Goal: Transaction & Acquisition: Purchase product/service

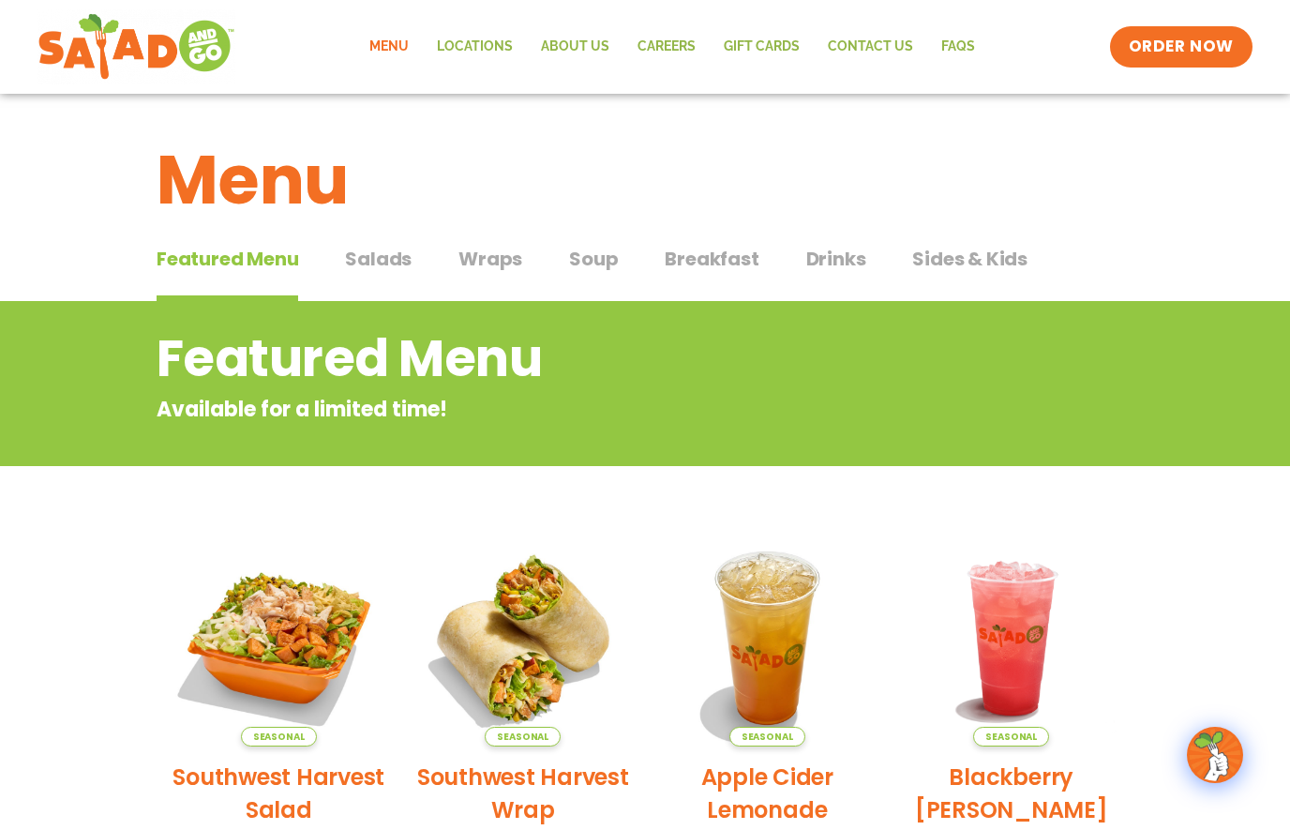
click at [394, 255] on span "Salads" at bounding box center [378, 259] width 67 height 28
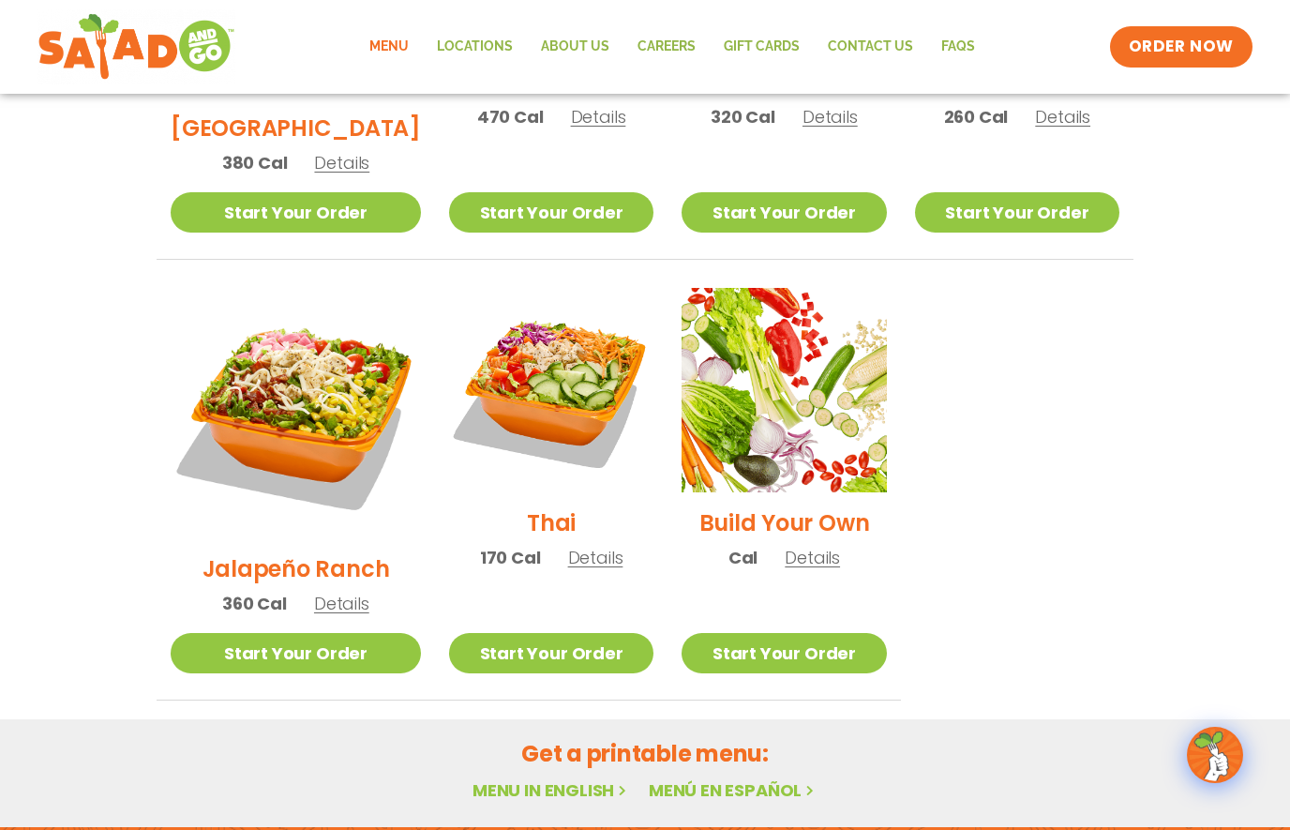
scroll to position [1250, 0]
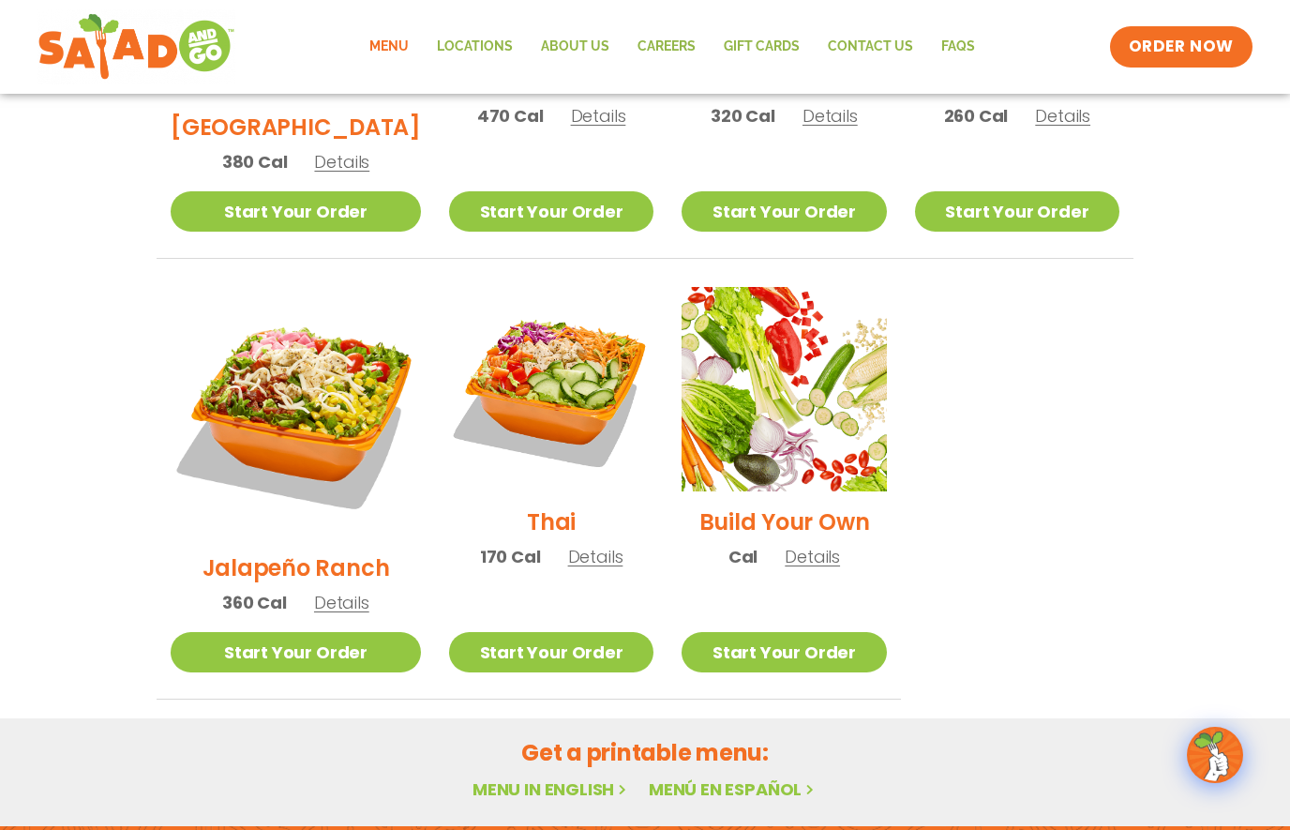
click at [568, 777] on link "Menu in English" at bounding box center [552, 788] width 158 height 23
click at [272, 551] on h2 "Jalapeño Ranch" at bounding box center [297, 567] width 188 height 33
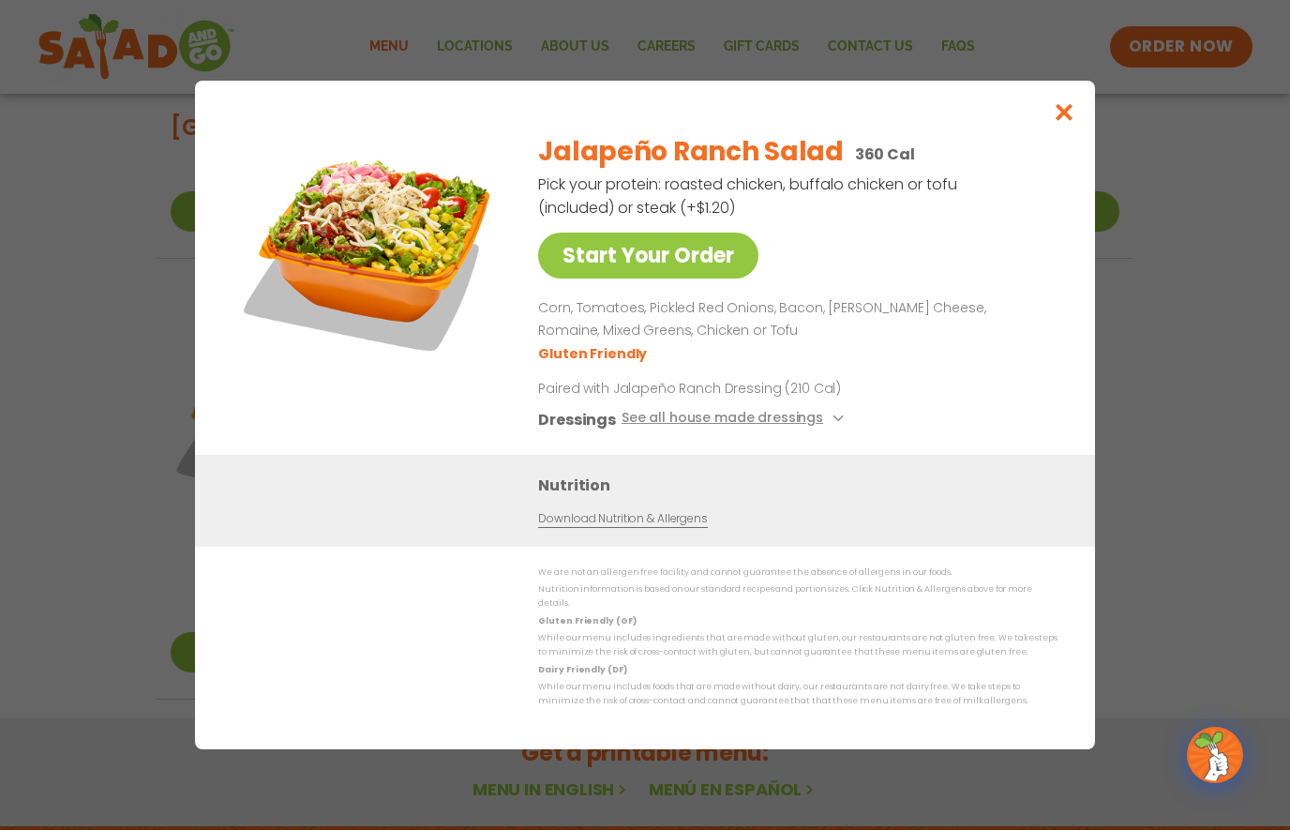
click at [1066, 119] on icon "Close modal" at bounding box center [1064, 112] width 23 height 20
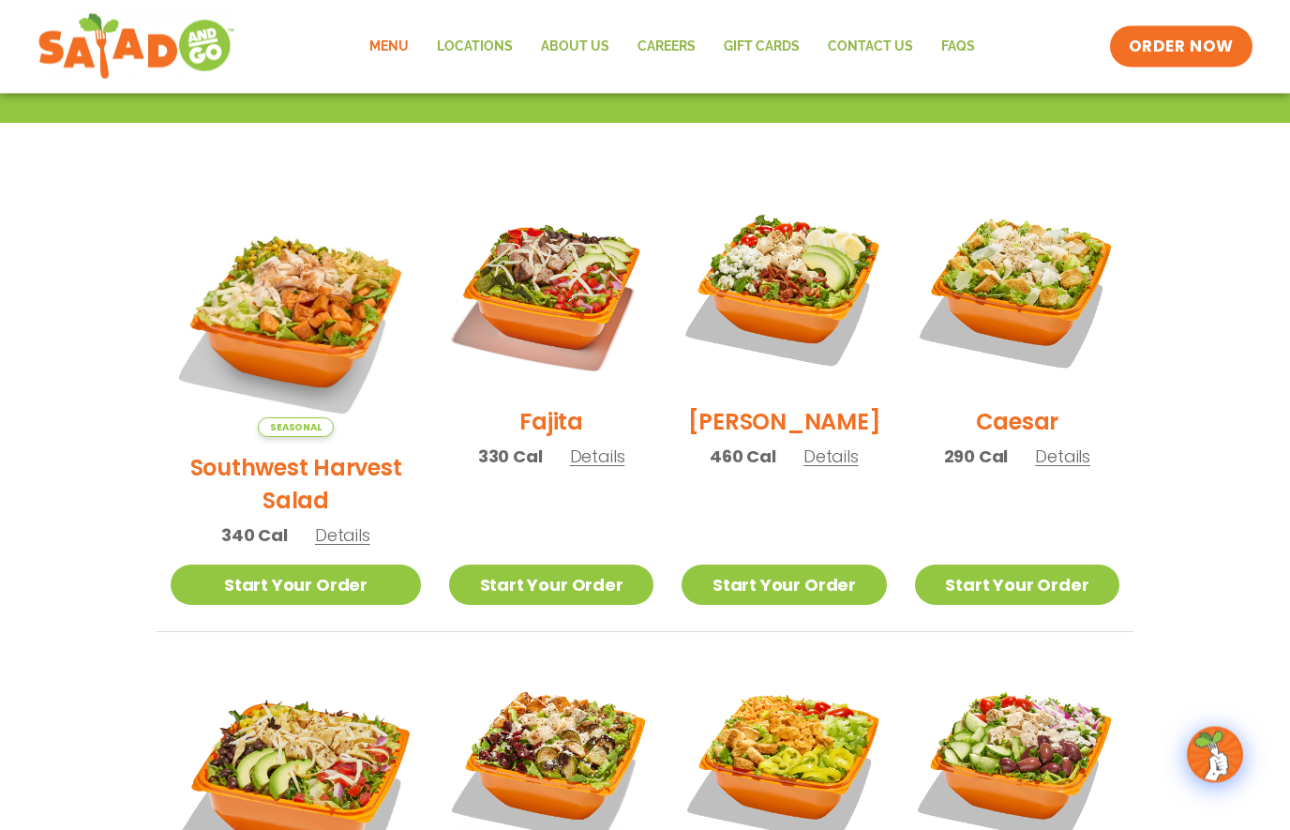
scroll to position [301, 0]
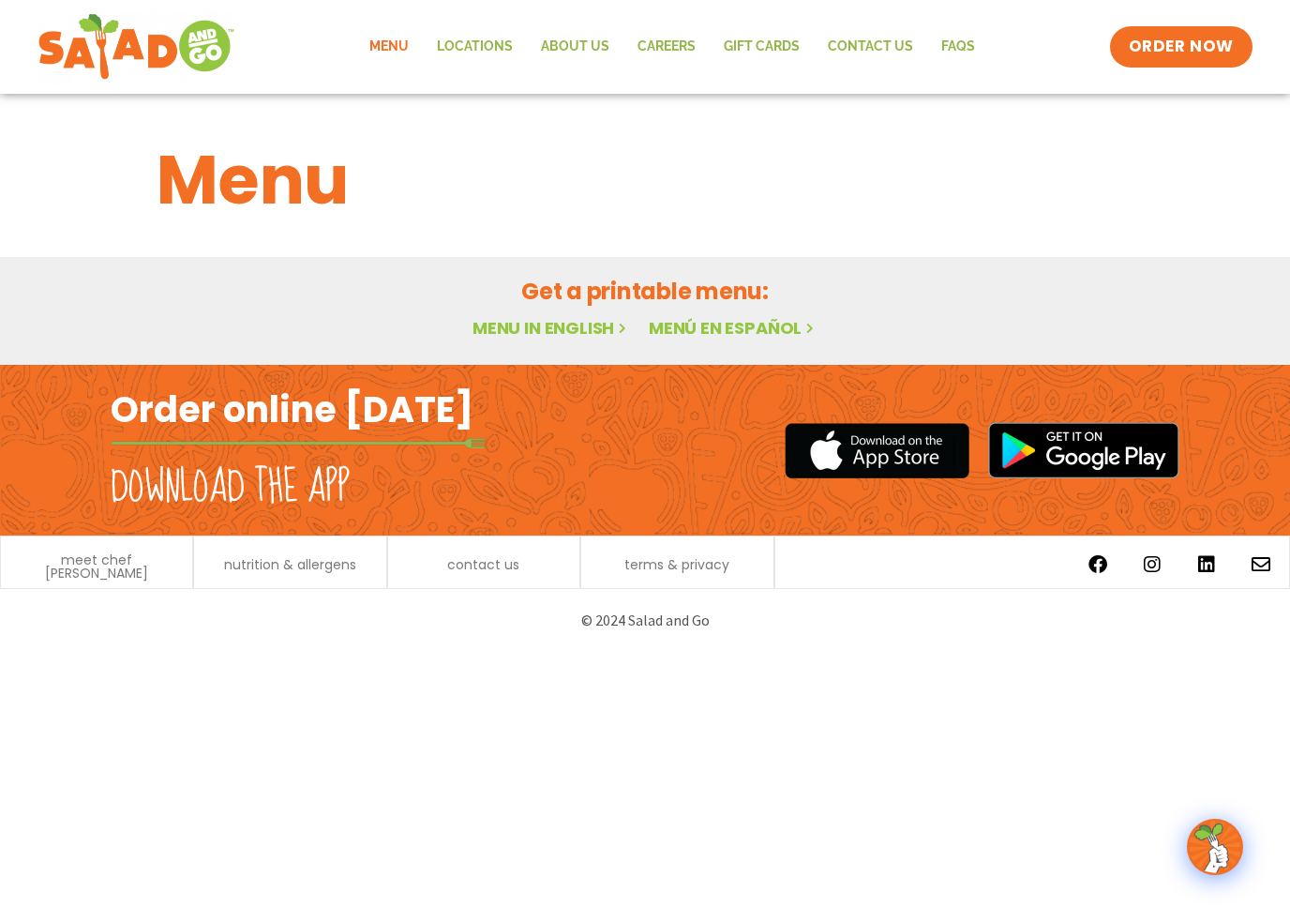
click at [539, 320] on link "Menu in English" at bounding box center [552, 327] width 158 height 23
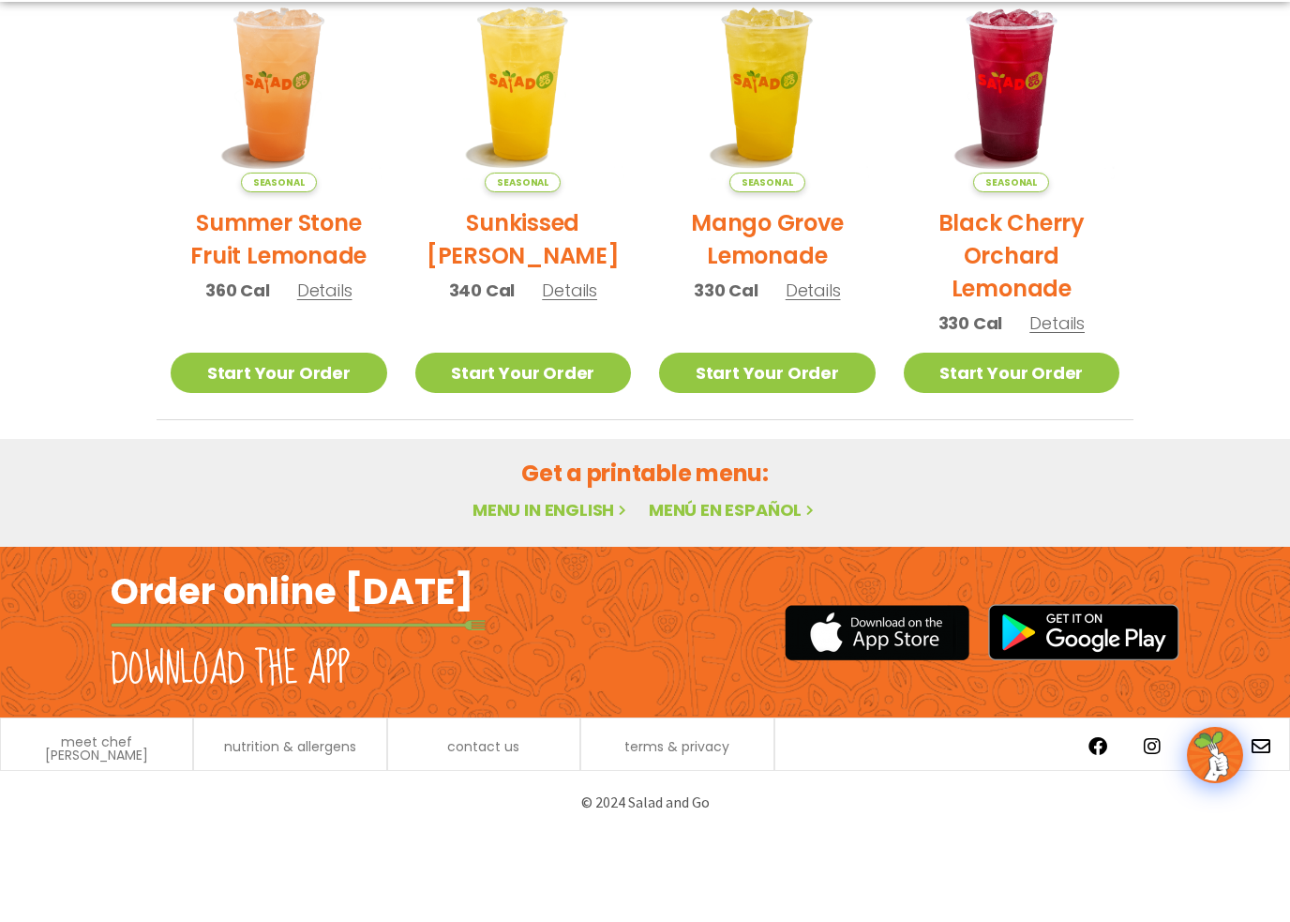
scroll to position [938, 0]
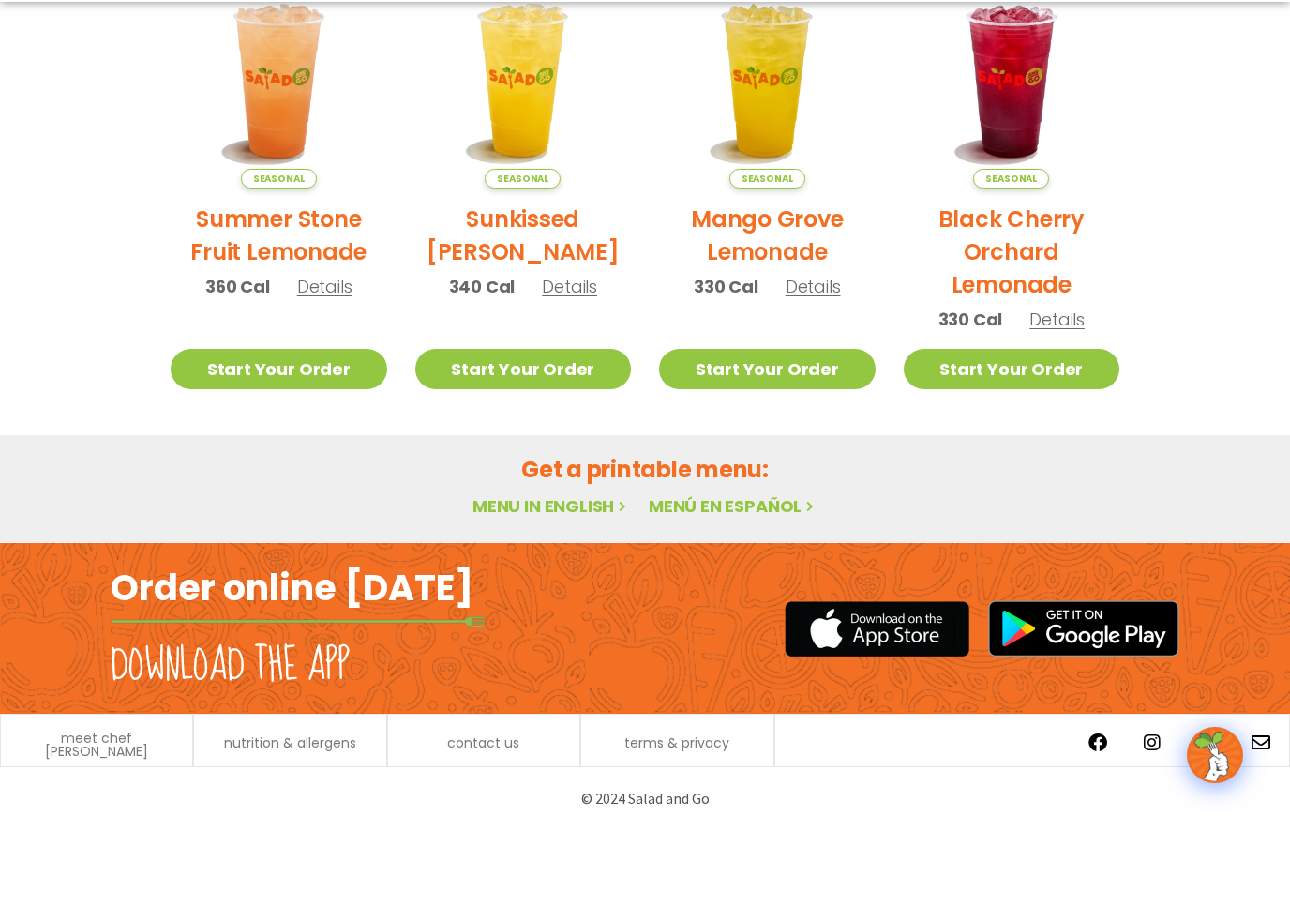
click at [574, 586] on link "Menu in English" at bounding box center [552, 597] width 158 height 23
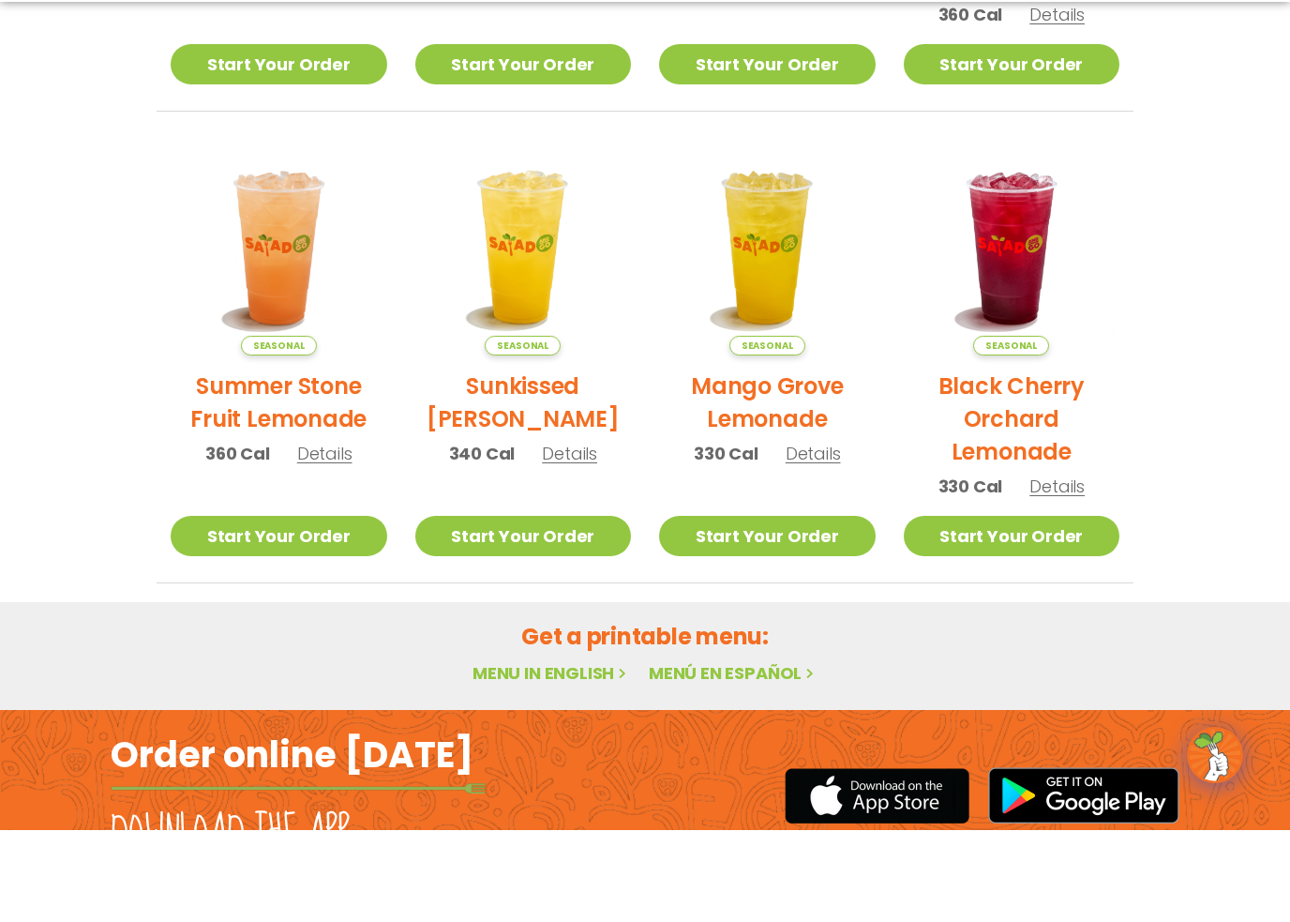
scroll to position [772, 0]
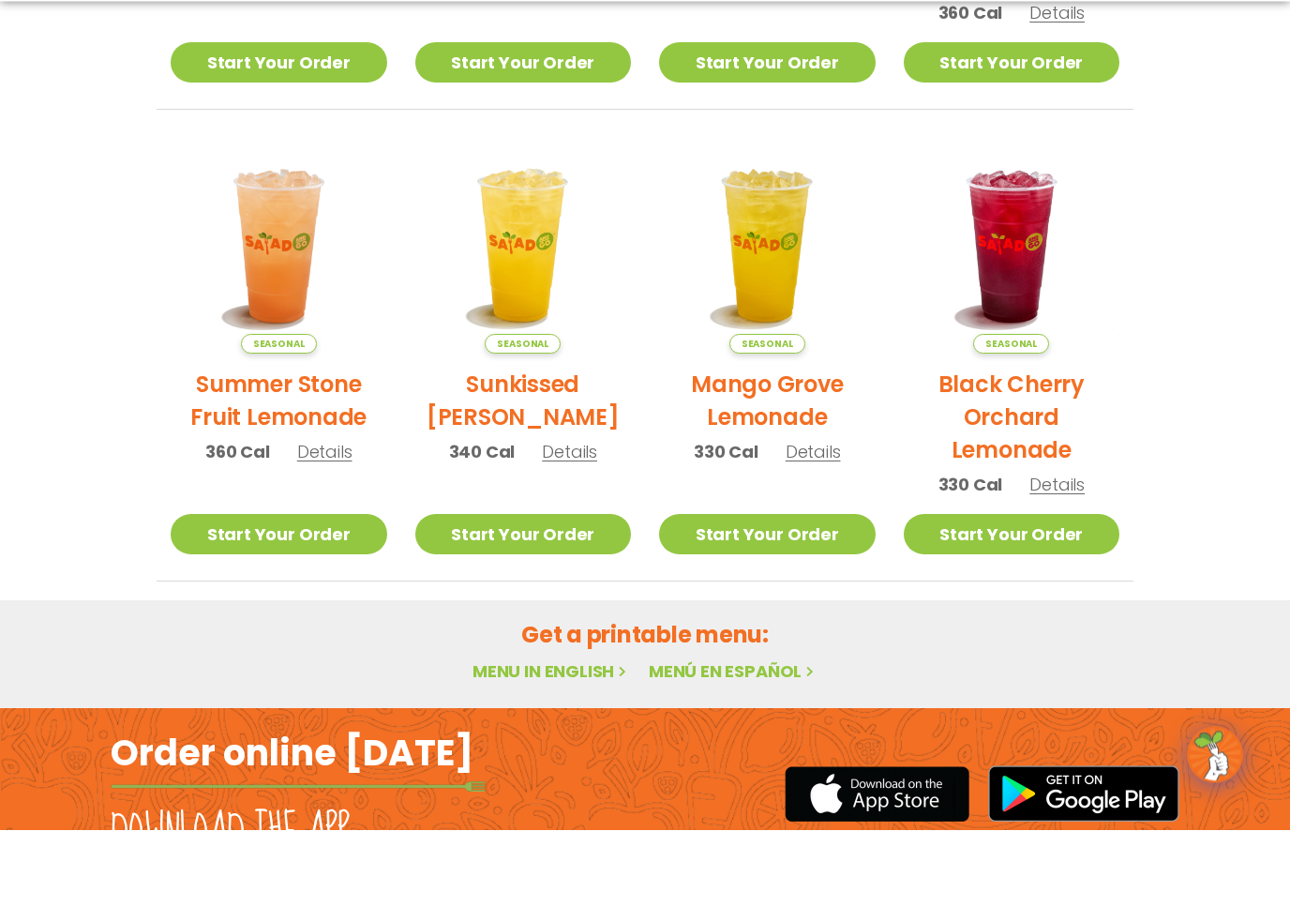
click at [629, 711] on h2 "Get a printable menu:" at bounding box center [645, 727] width 977 height 33
click at [540, 752] on link "Menu in English" at bounding box center [552, 763] width 158 height 23
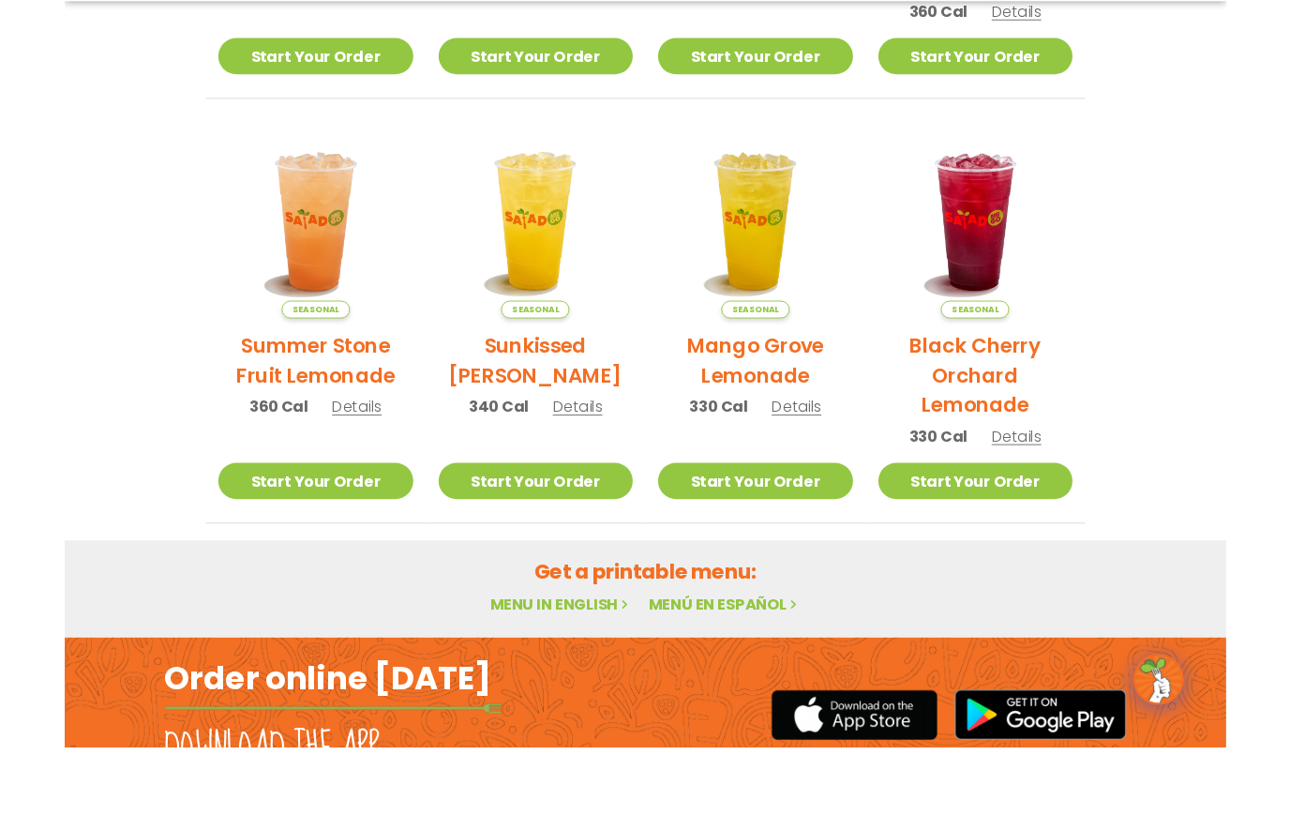
scroll to position [864, 0]
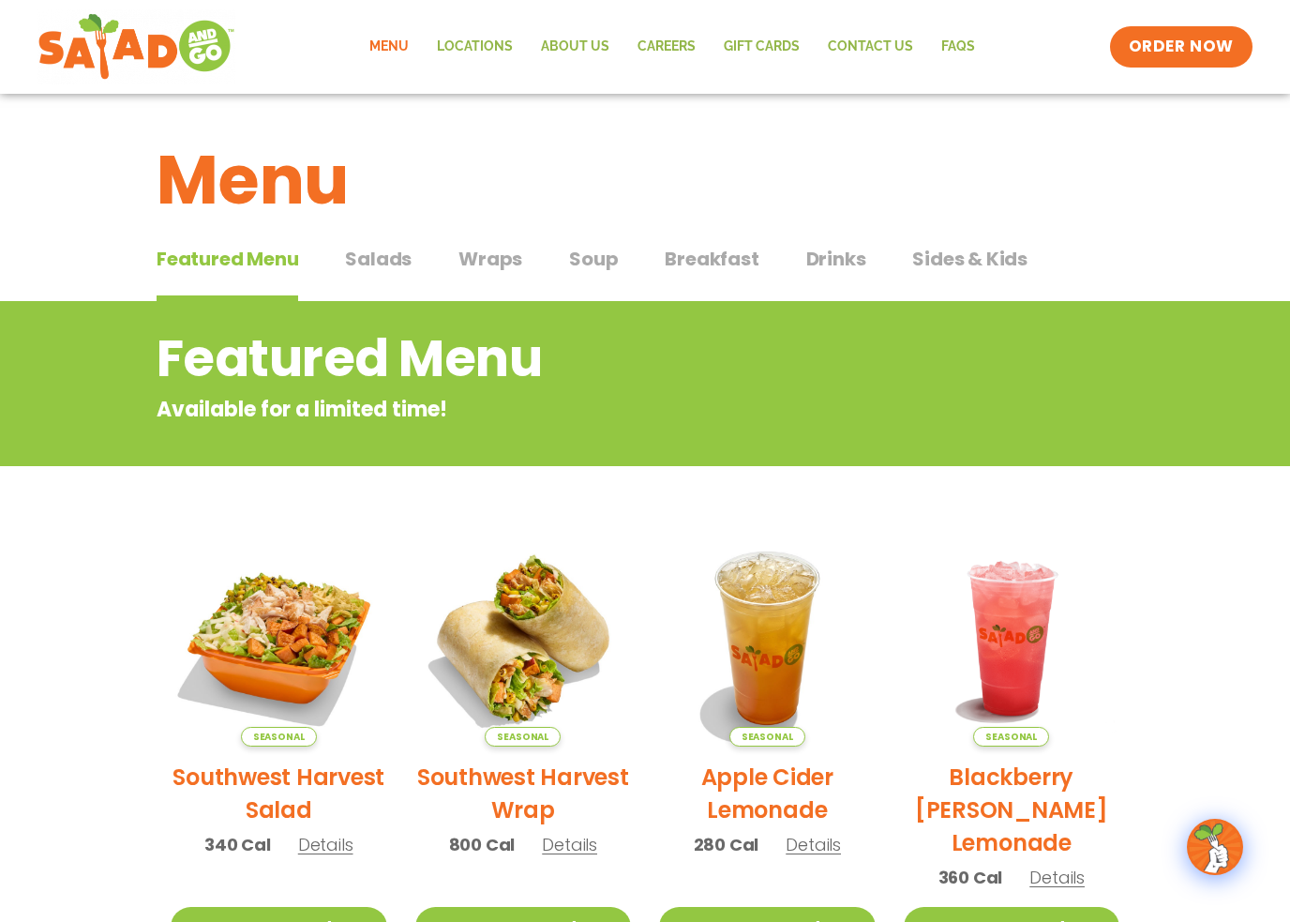
click at [400, 261] on span "Salads" at bounding box center [378, 259] width 67 height 28
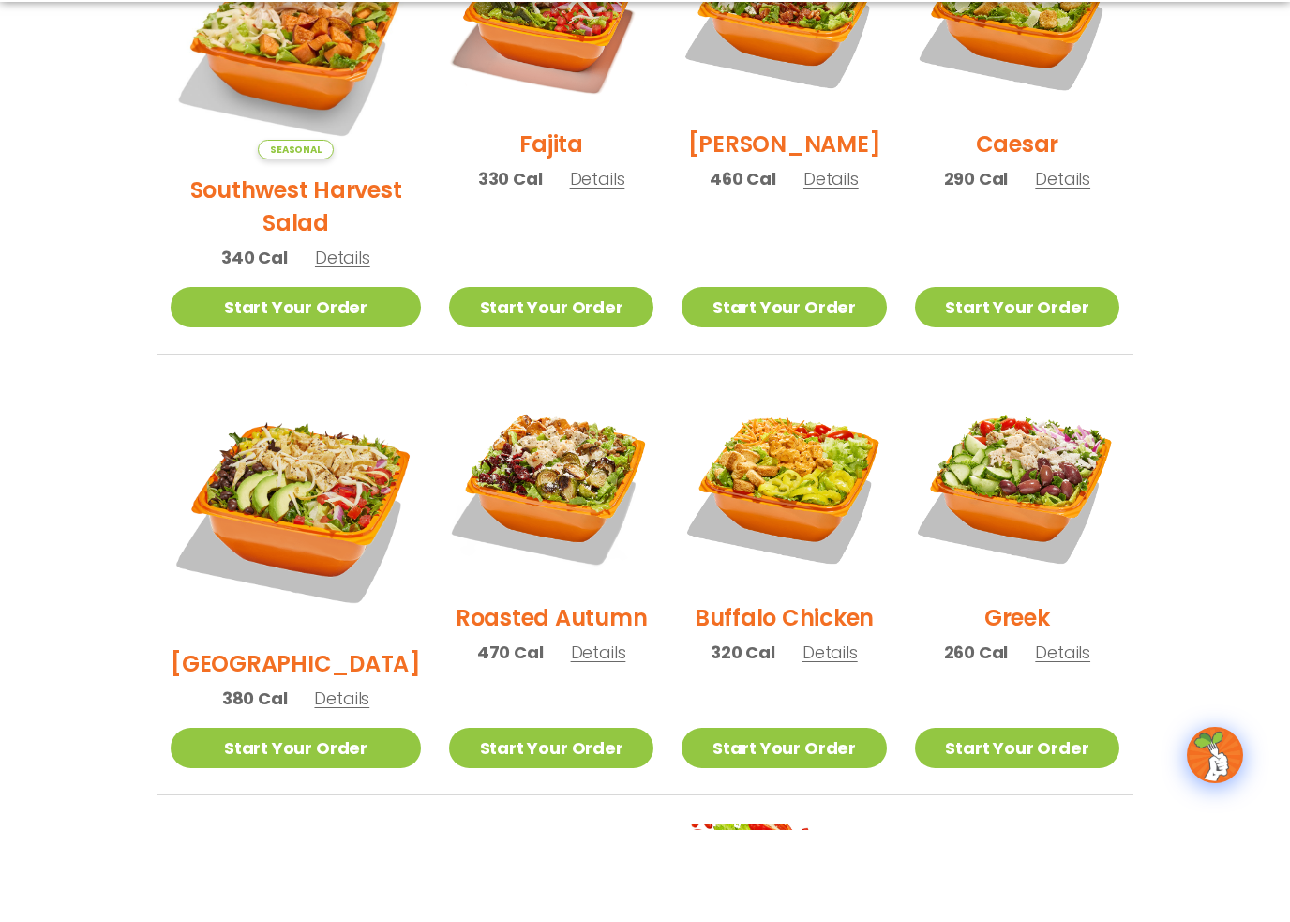
scroll to position [623, 0]
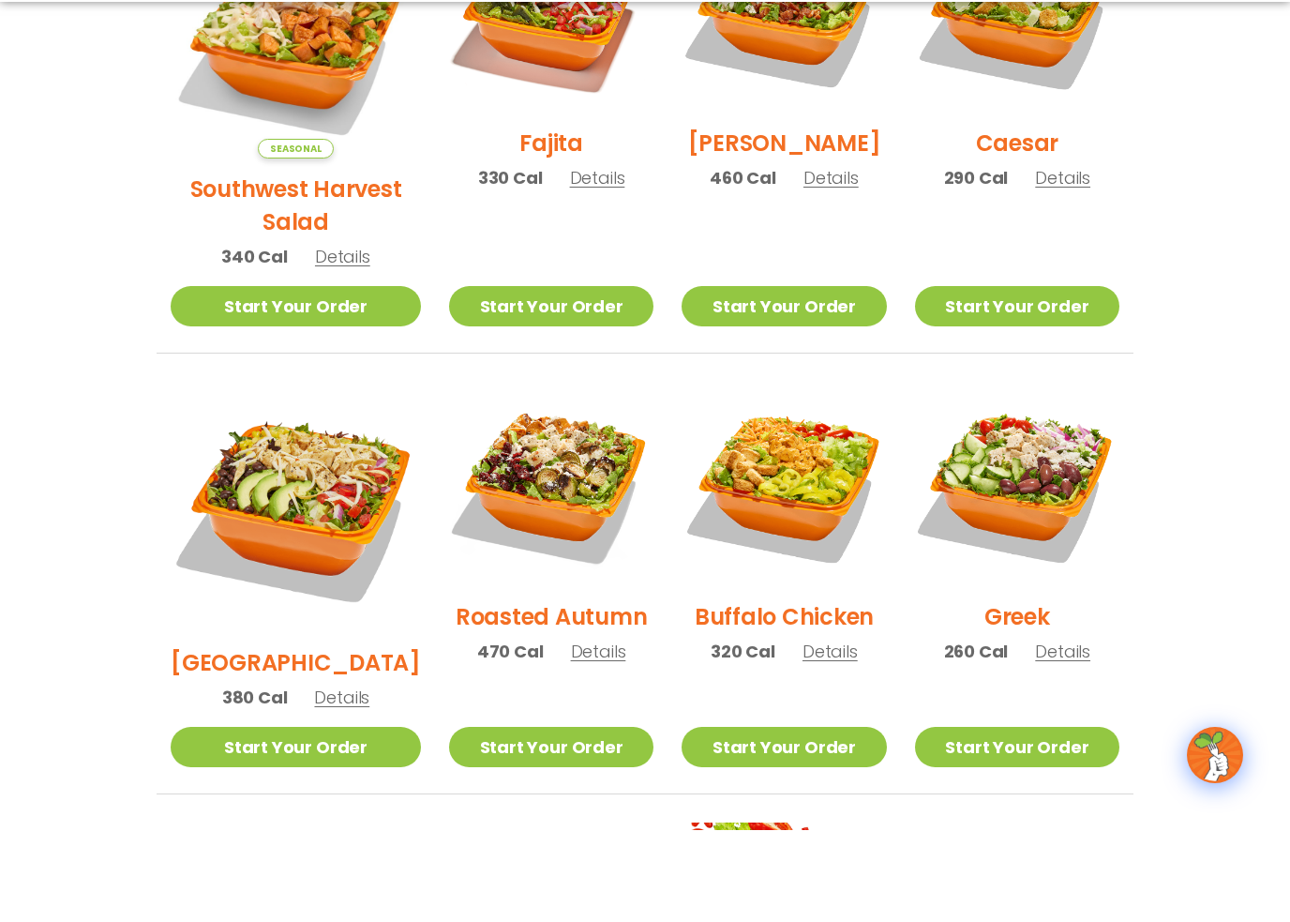
click at [560, 692] on h2 "Roasted Autumn" at bounding box center [552, 708] width 192 height 33
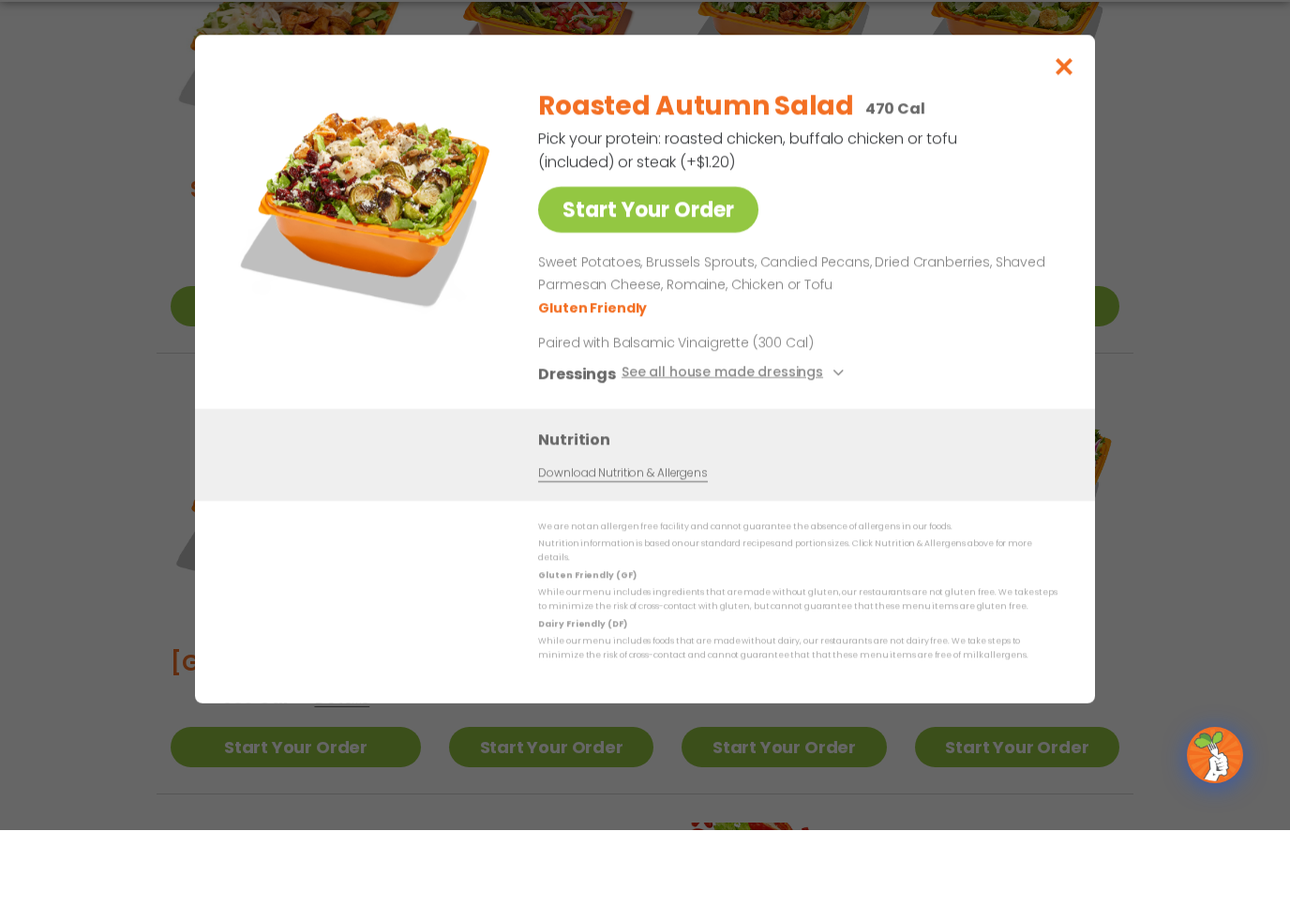
click at [1062, 148] on icon "Close modal" at bounding box center [1064, 158] width 23 height 20
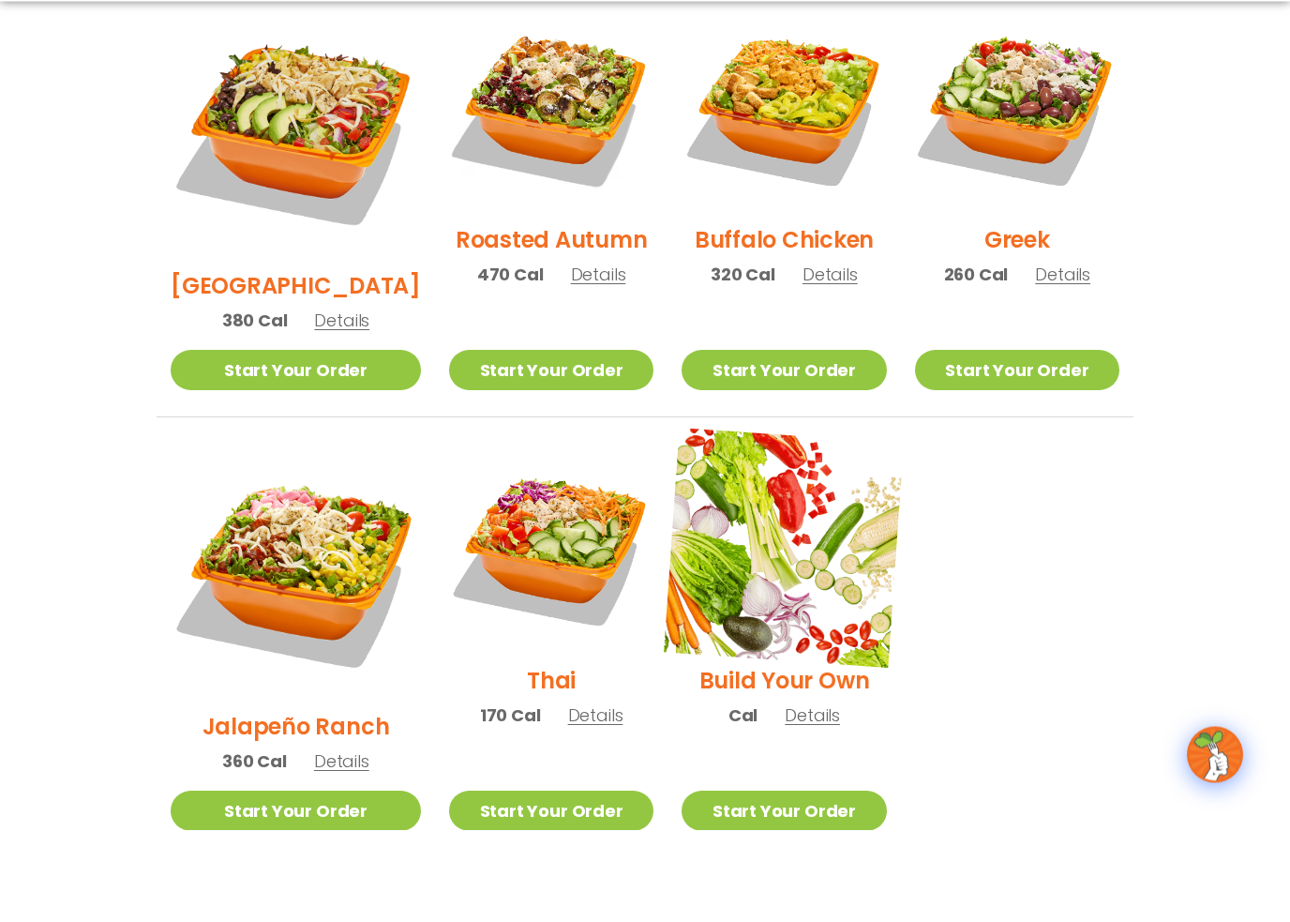
scroll to position [999, 0]
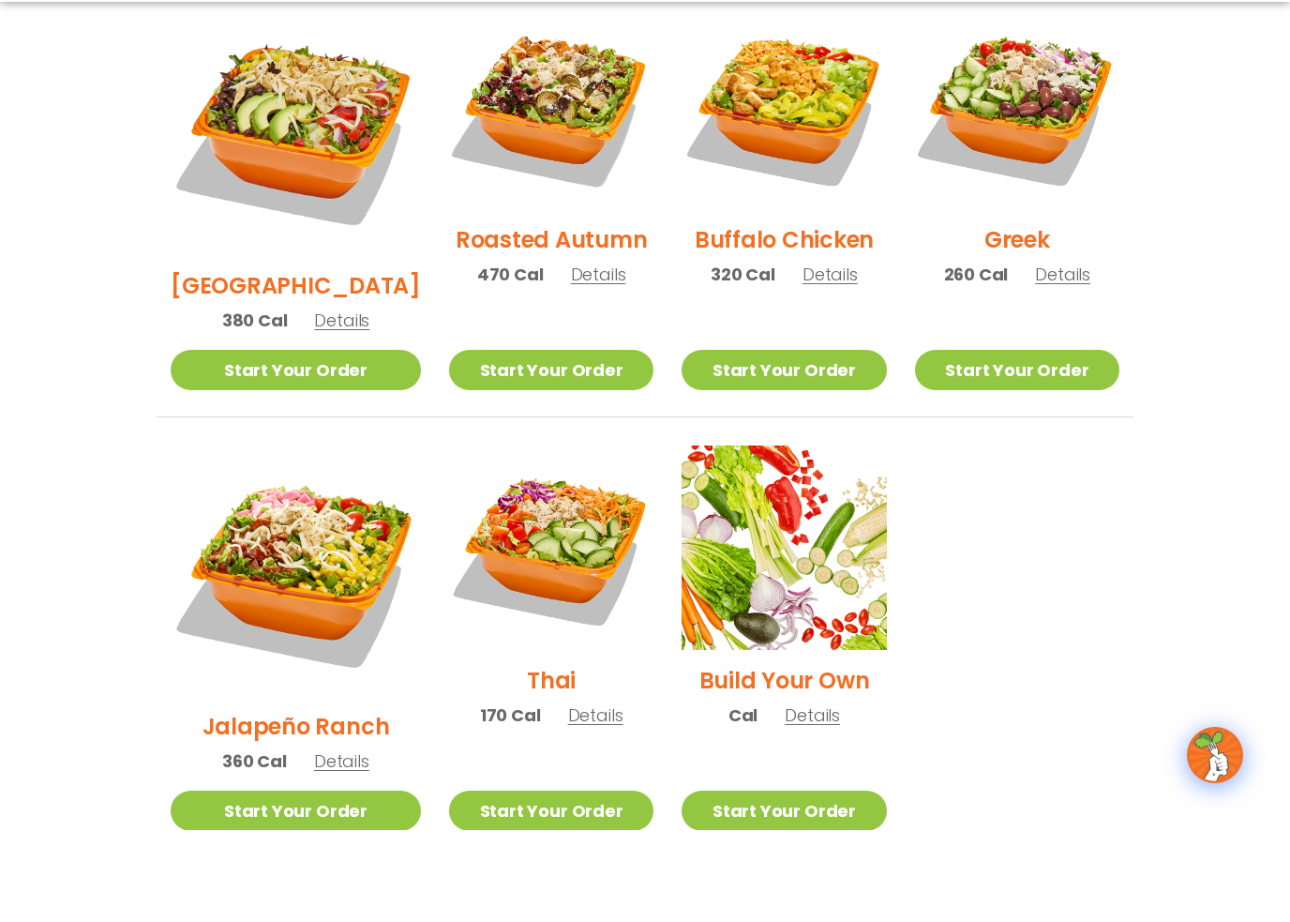
click at [532, 756] on h2 "Thai" at bounding box center [551, 772] width 49 height 33
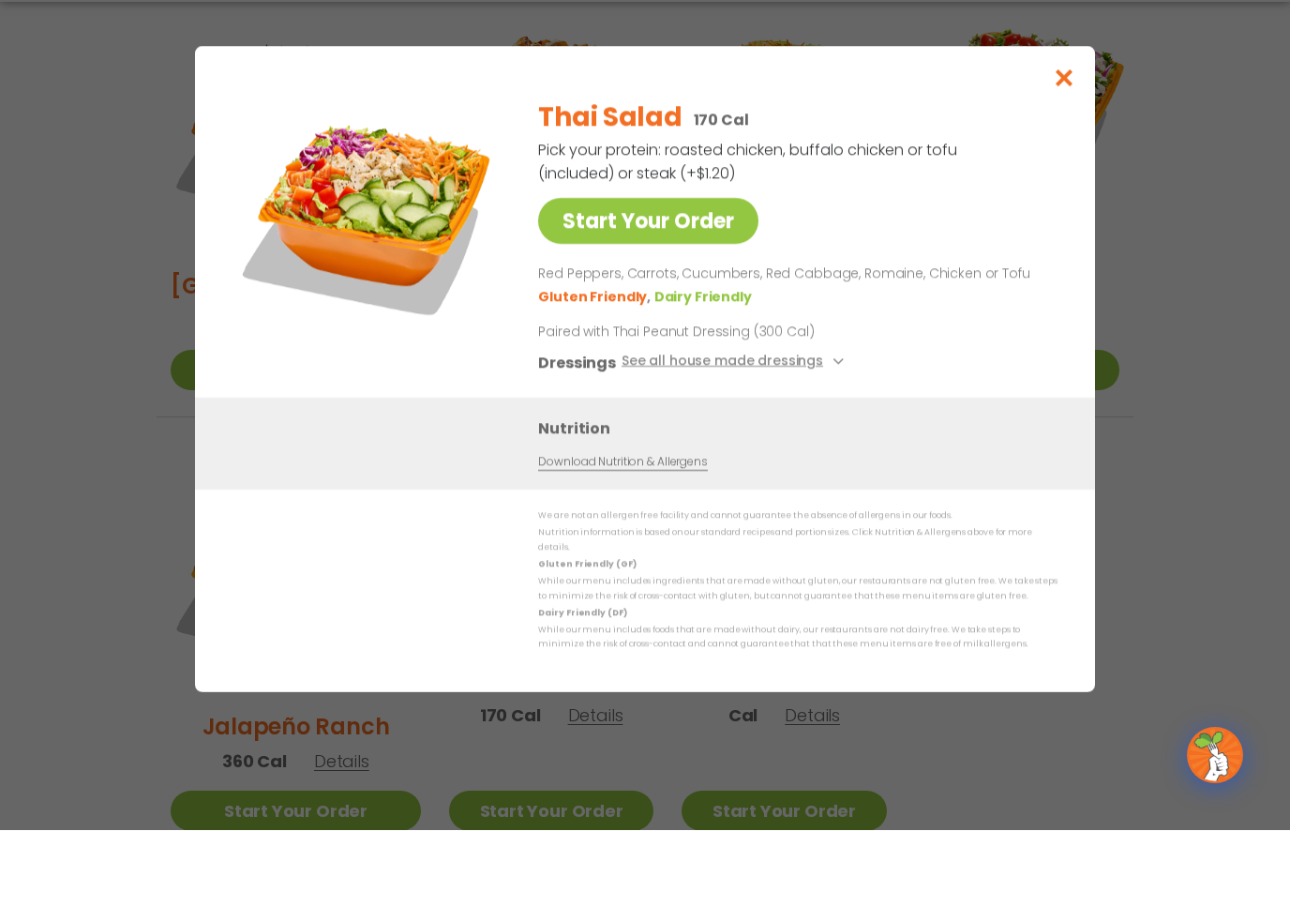
click at [1065, 159] on icon "Close modal" at bounding box center [1064, 169] width 23 height 20
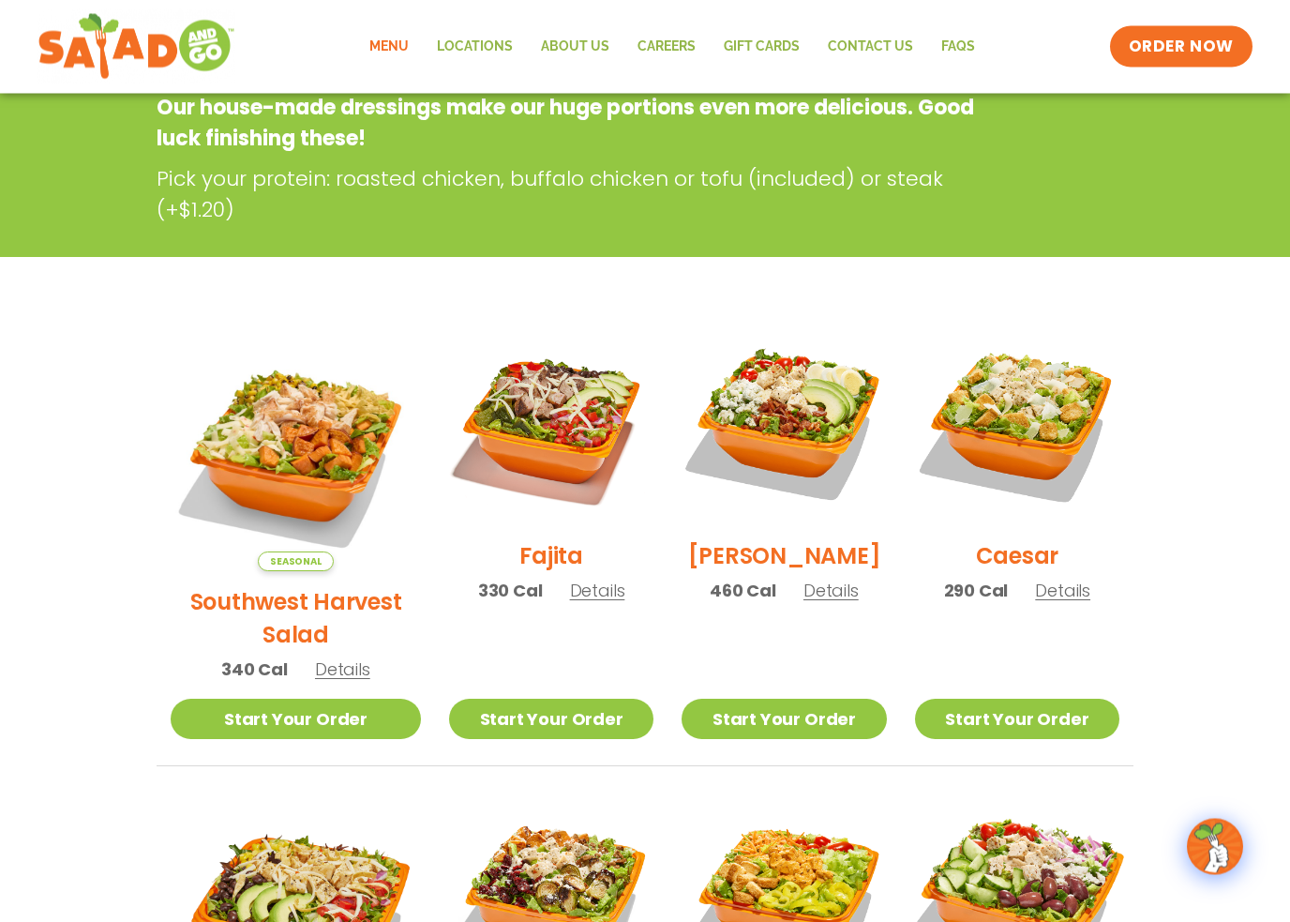
scroll to position [301, 0]
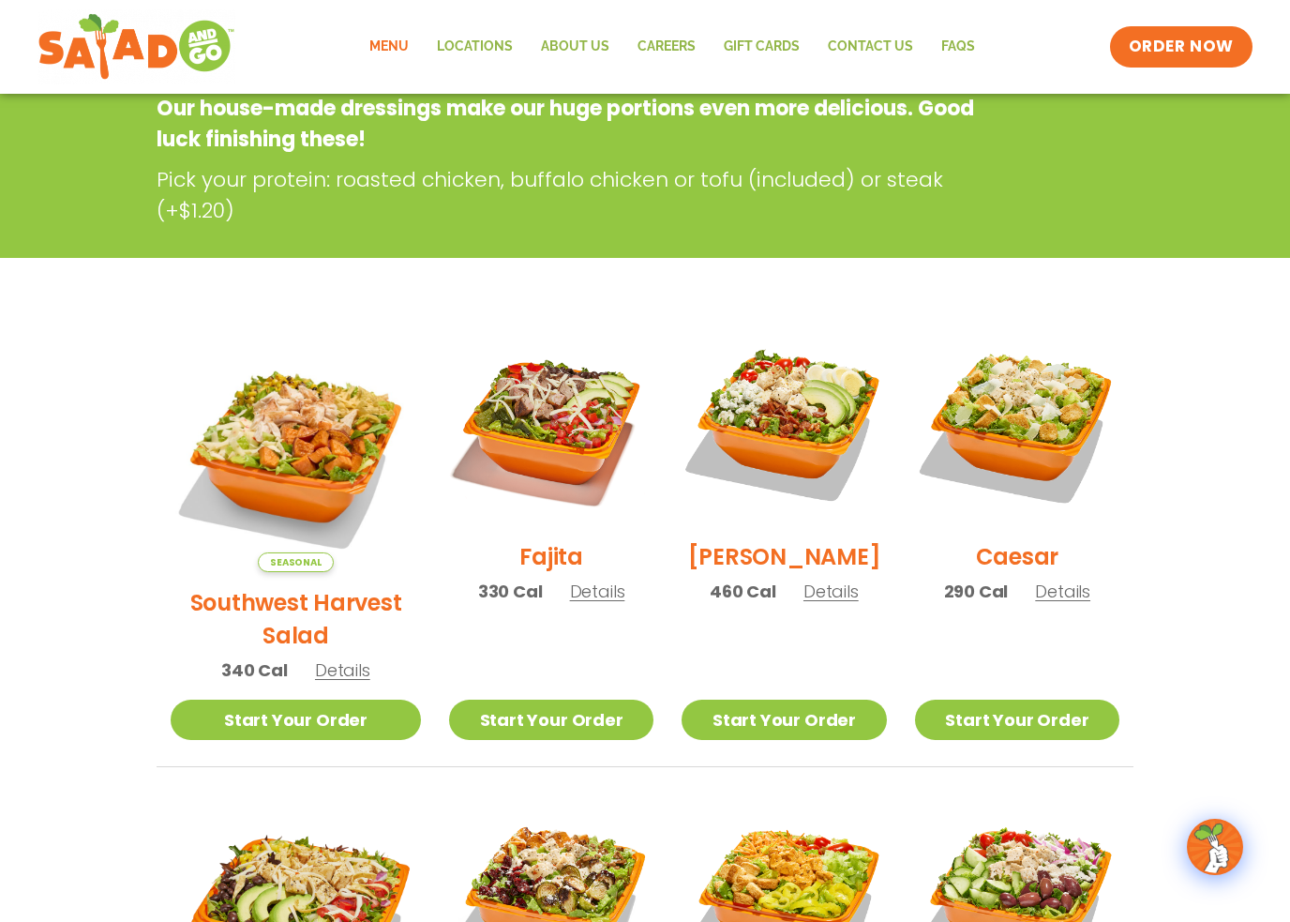
click at [770, 570] on h2 "[PERSON_NAME]" at bounding box center [784, 556] width 193 height 33
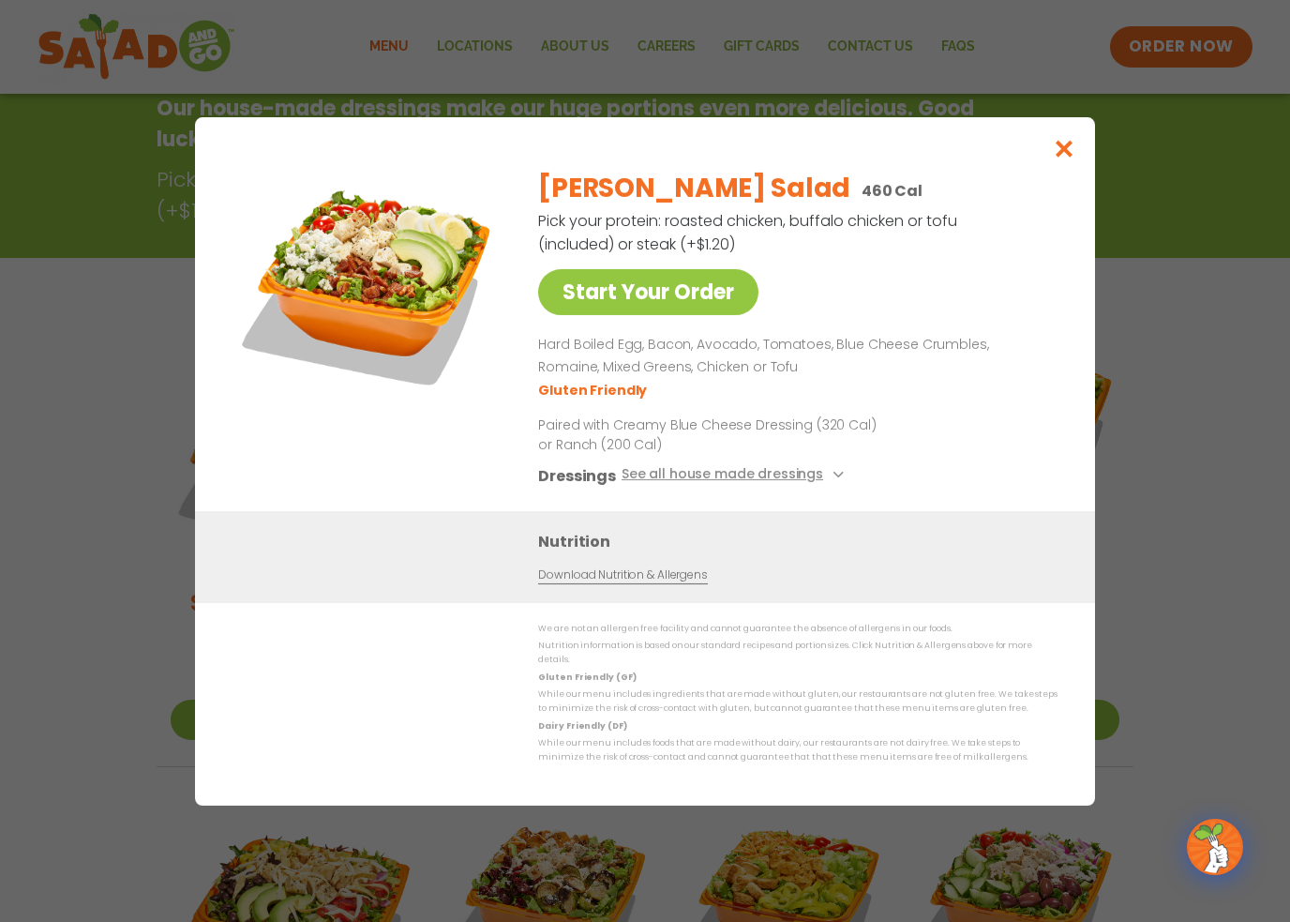
click at [1064, 153] on icon "Close modal" at bounding box center [1064, 149] width 23 height 20
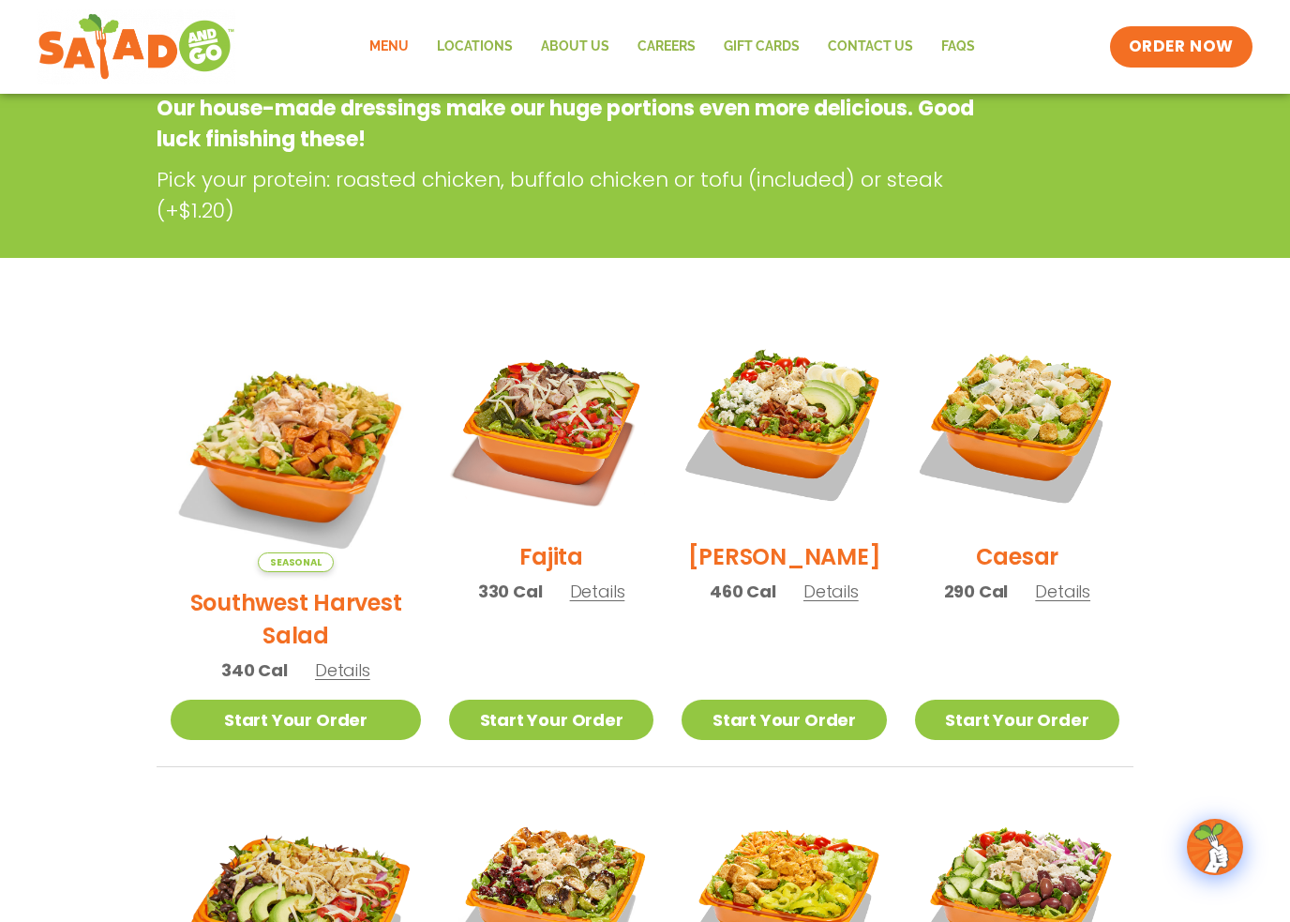
click at [530, 563] on h2 "Fajita" at bounding box center [551, 556] width 64 height 33
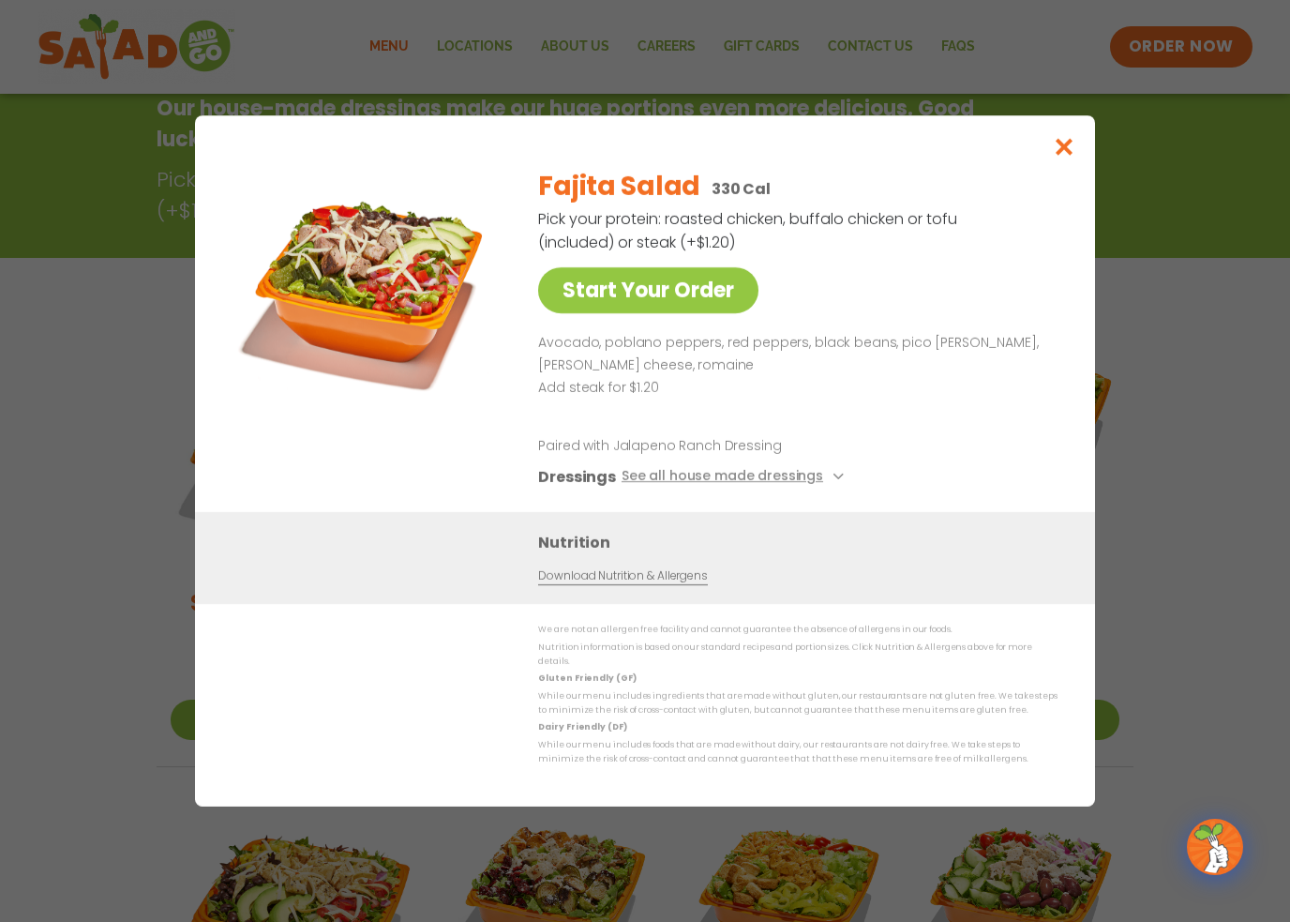
click at [1059, 150] on icon "Close modal" at bounding box center [1064, 147] width 23 height 20
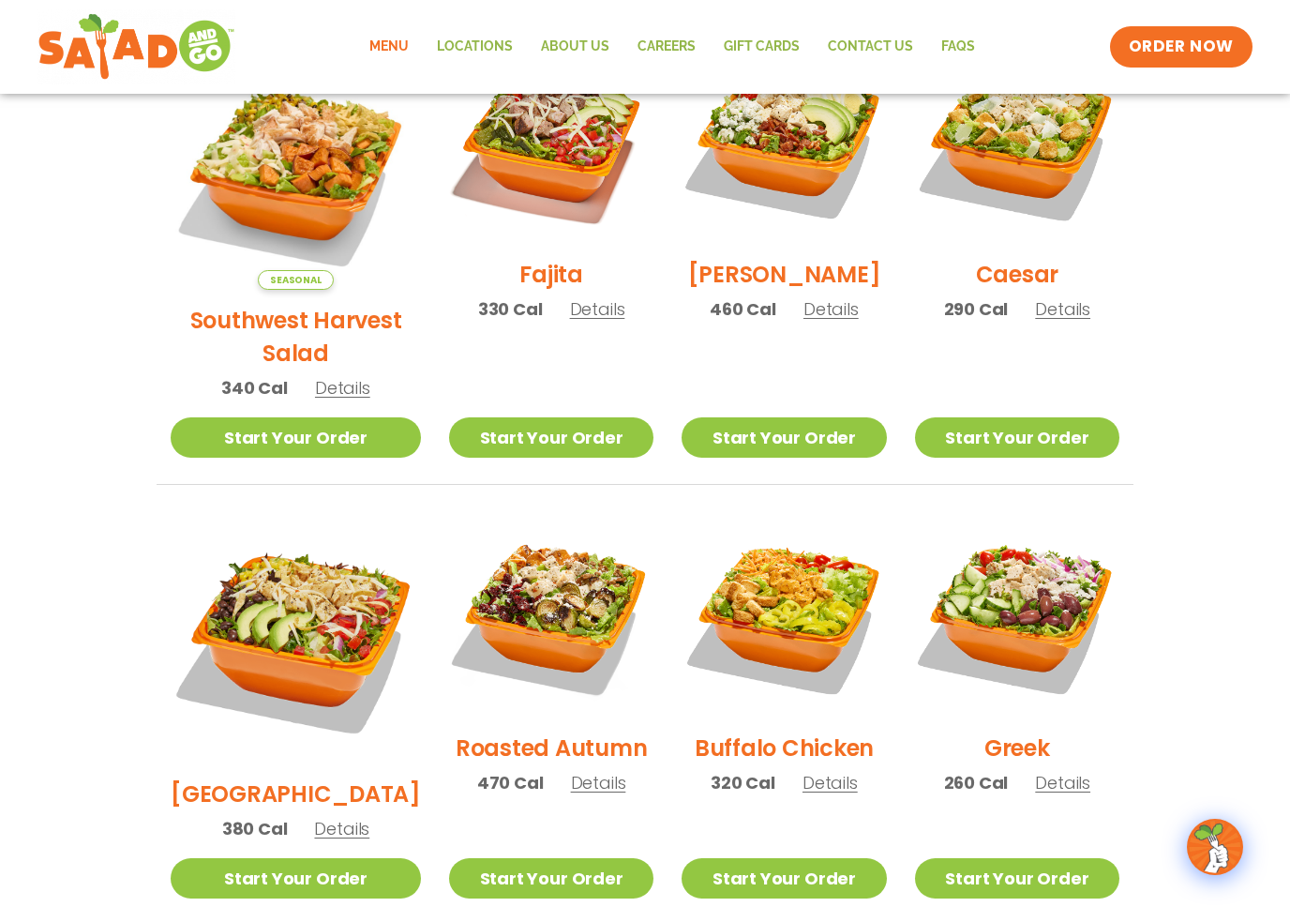
scroll to position [581, 0]
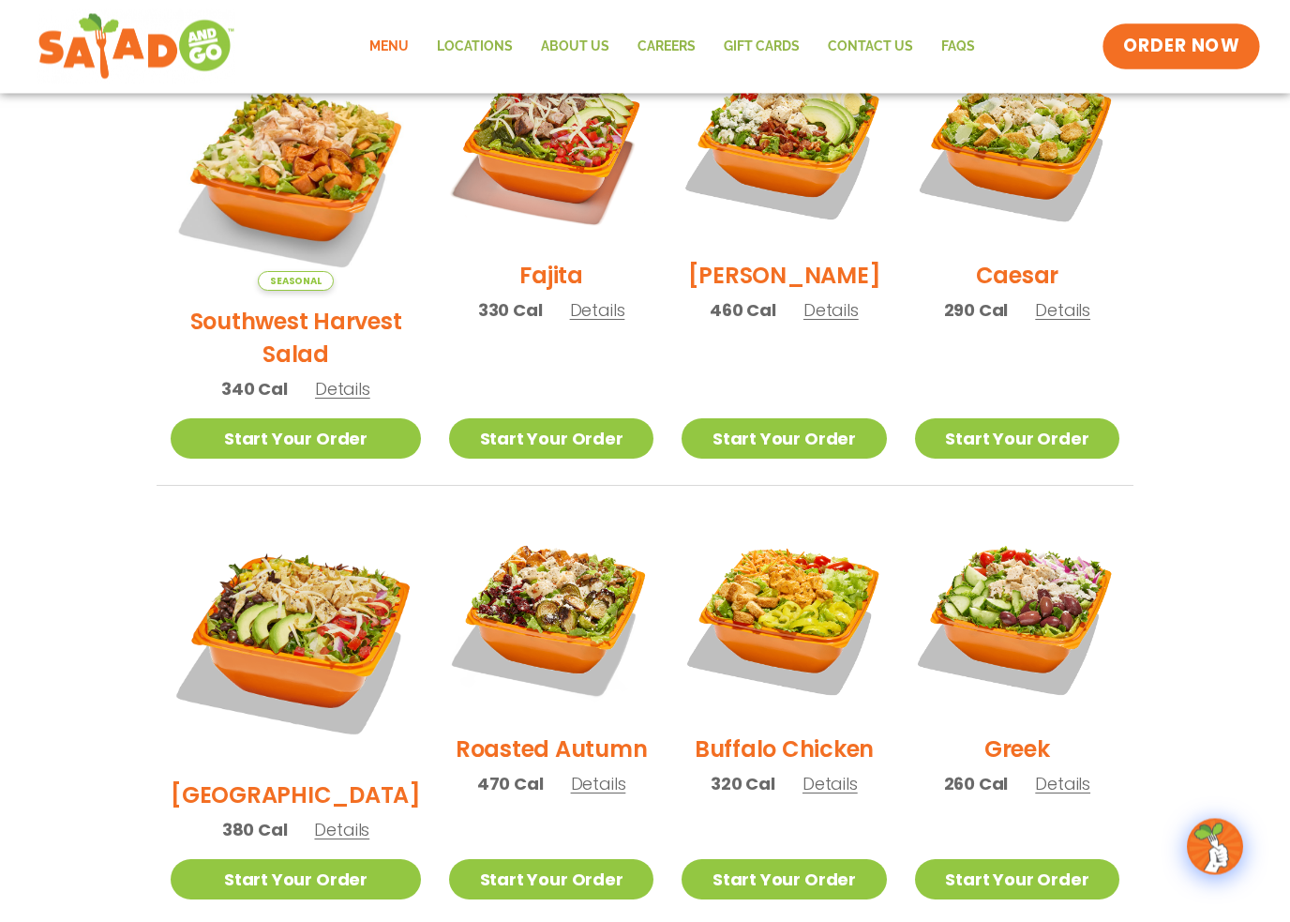
click at [1203, 42] on span "ORDER NOW" at bounding box center [1181, 47] width 116 height 24
